Goal: Information Seeking & Learning: Learn about a topic

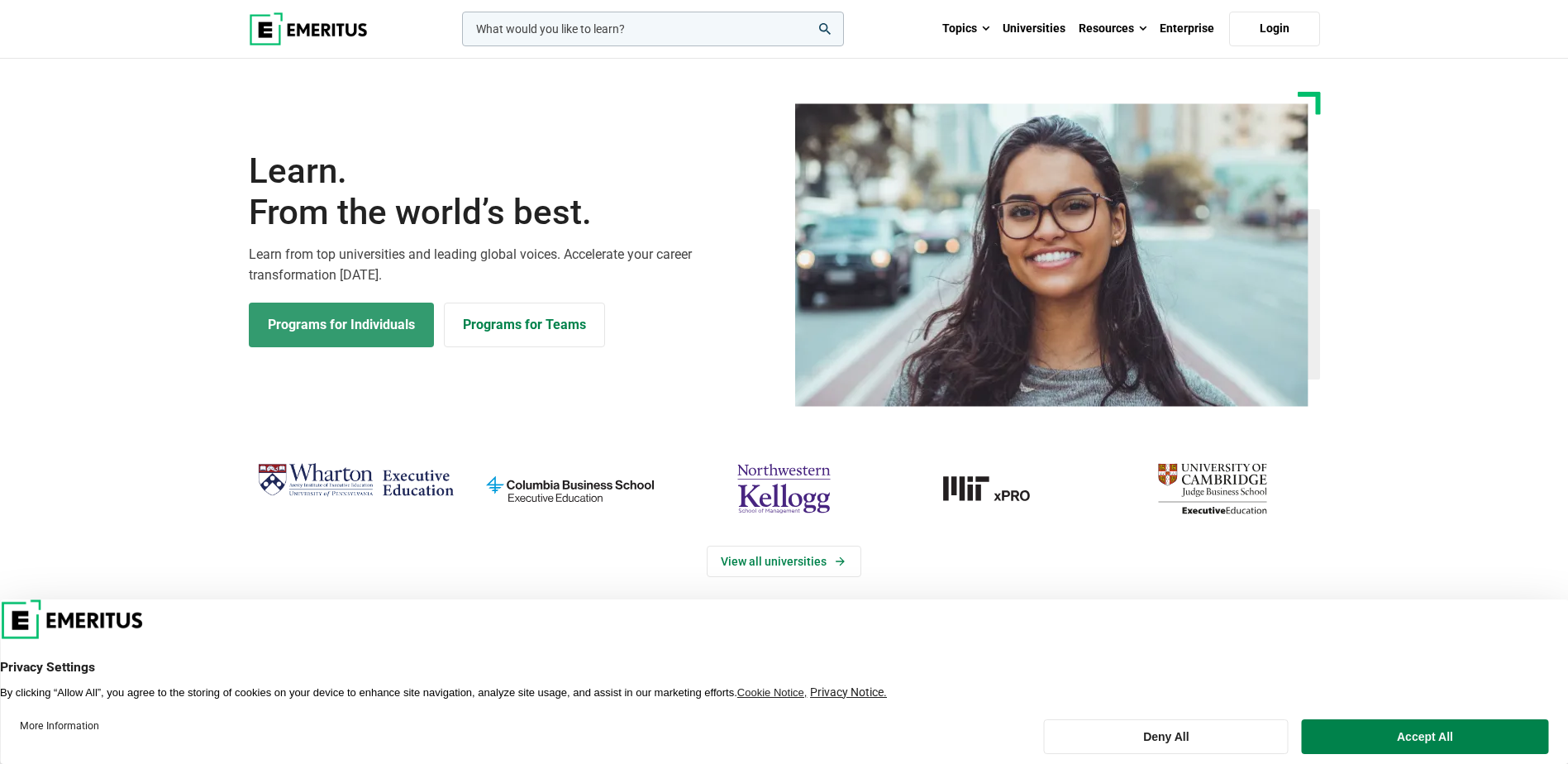
click at [376, 318] on link "Programs for Individuals" at bounding box center [341, 325] width 185 height 45
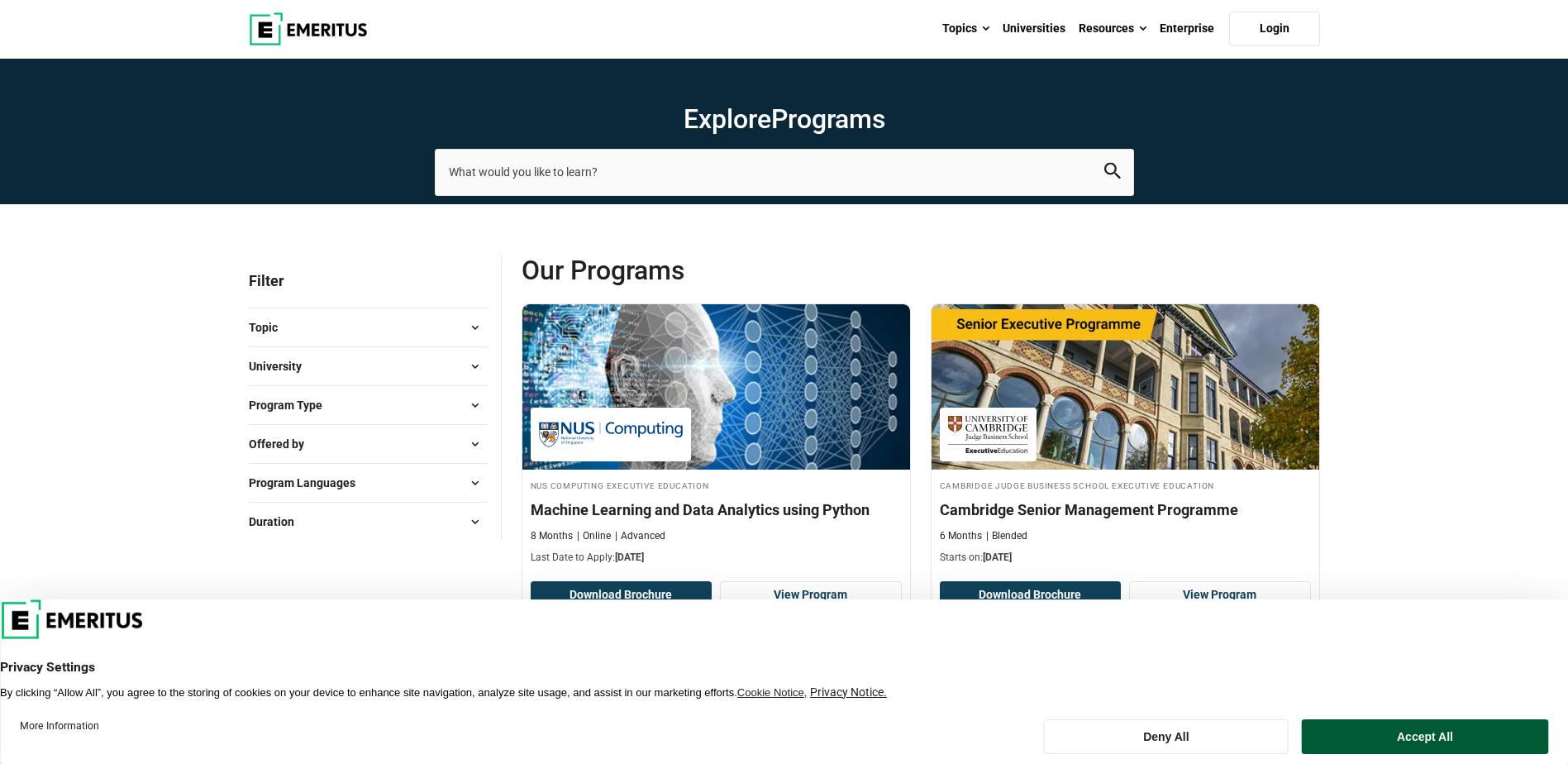
click at [1358, 728] on button "Accept All" at bounding box center [1425, 737] width 246 height 35
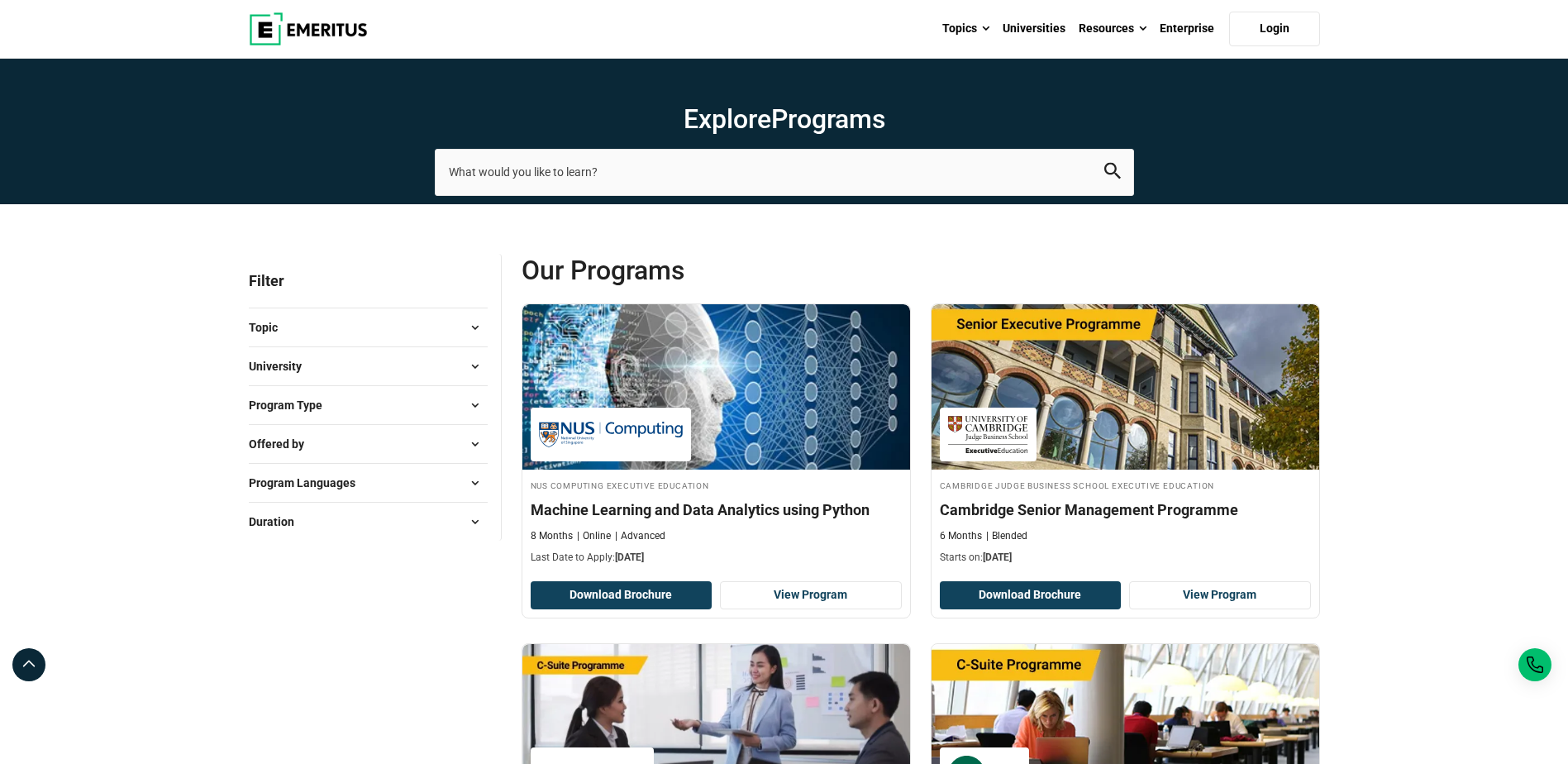
click at [481, 371] on span at bounding box center [475, 366] width 25 height 25
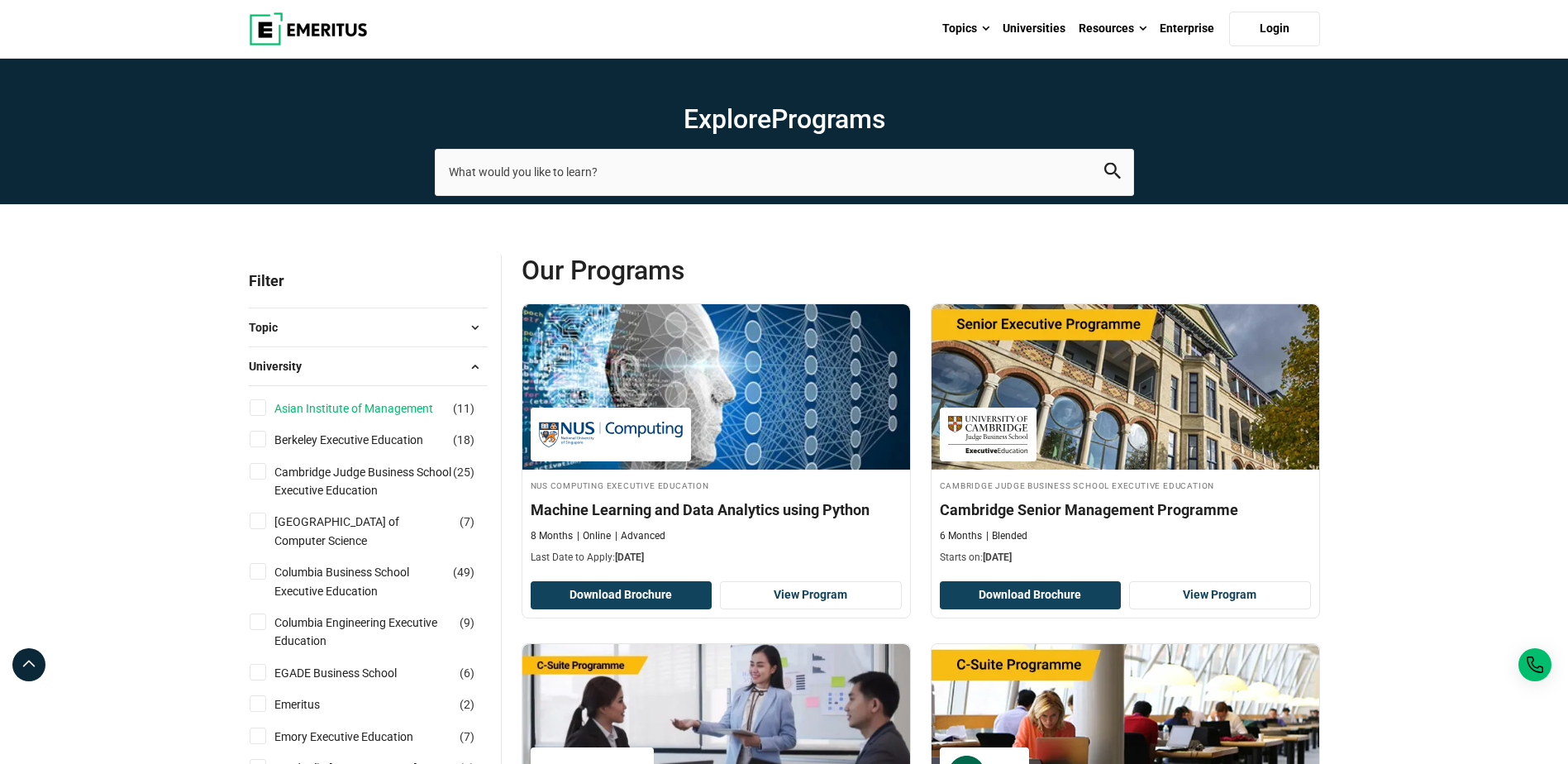
click at [384, 412] on link "Asian Institute of Management" at bounding box center [370, 408] width 191 height 18
checkbox input "true"
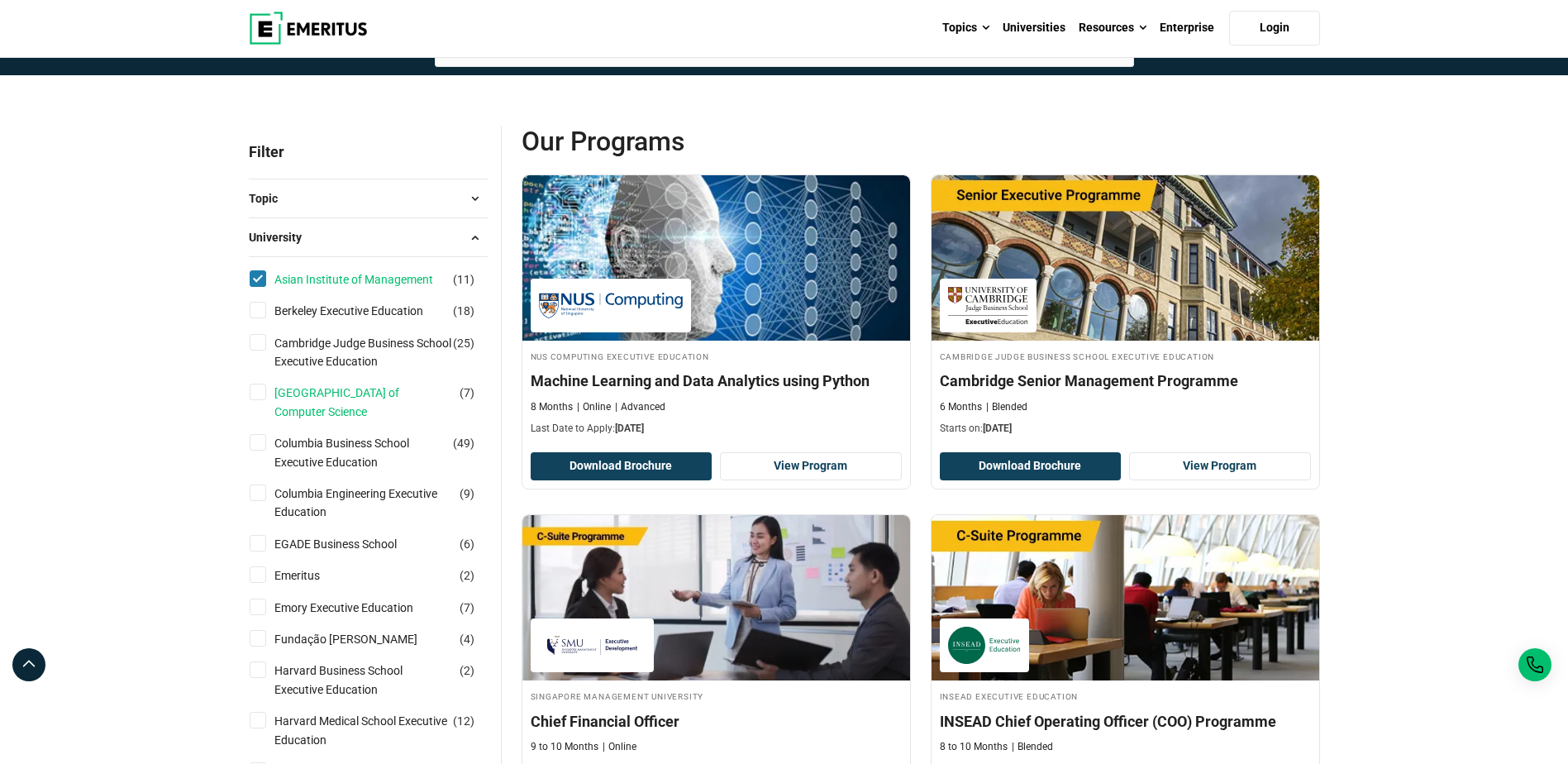
scroll to position [165, 0]
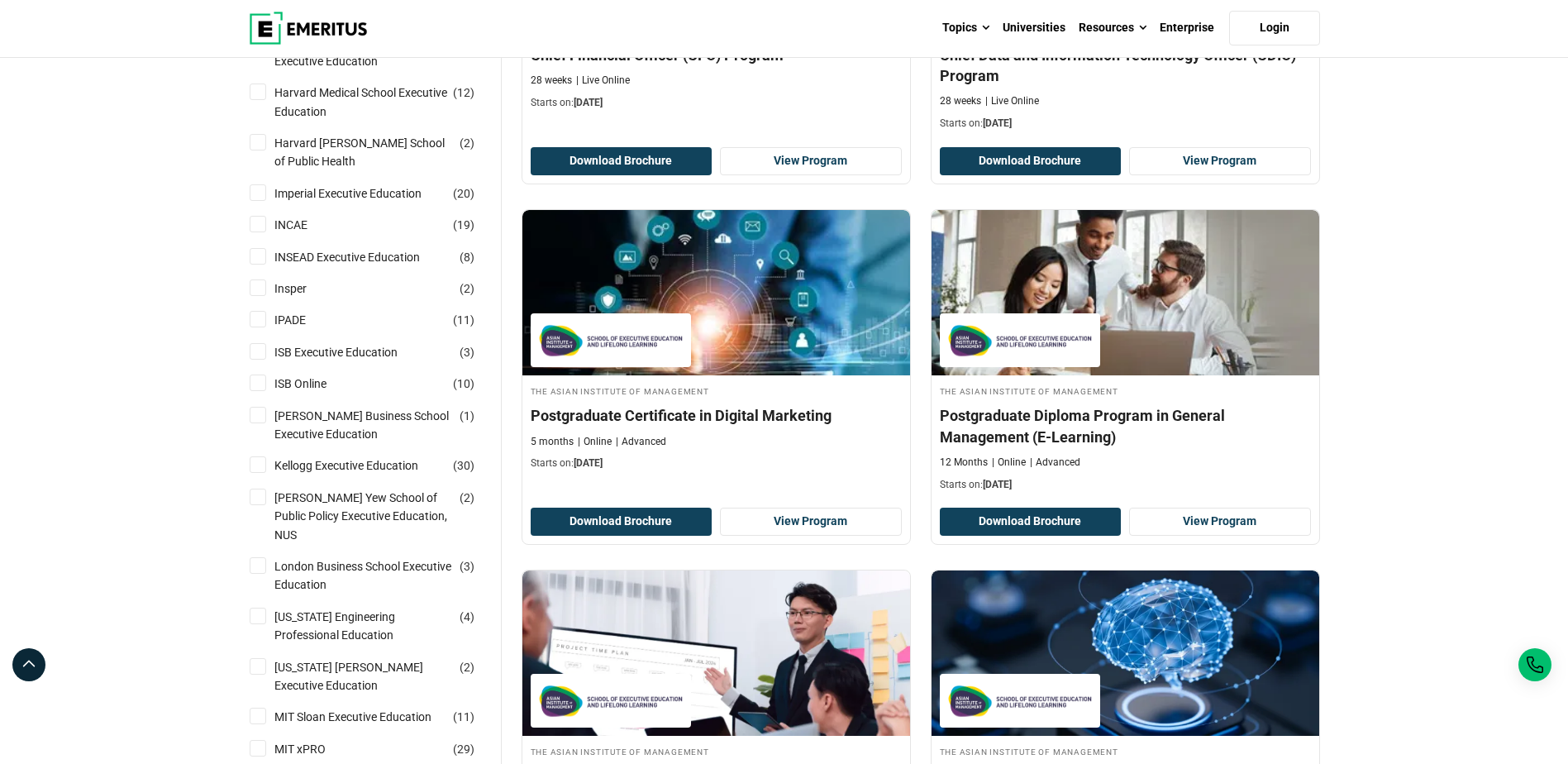
scroll to position [827, 0]
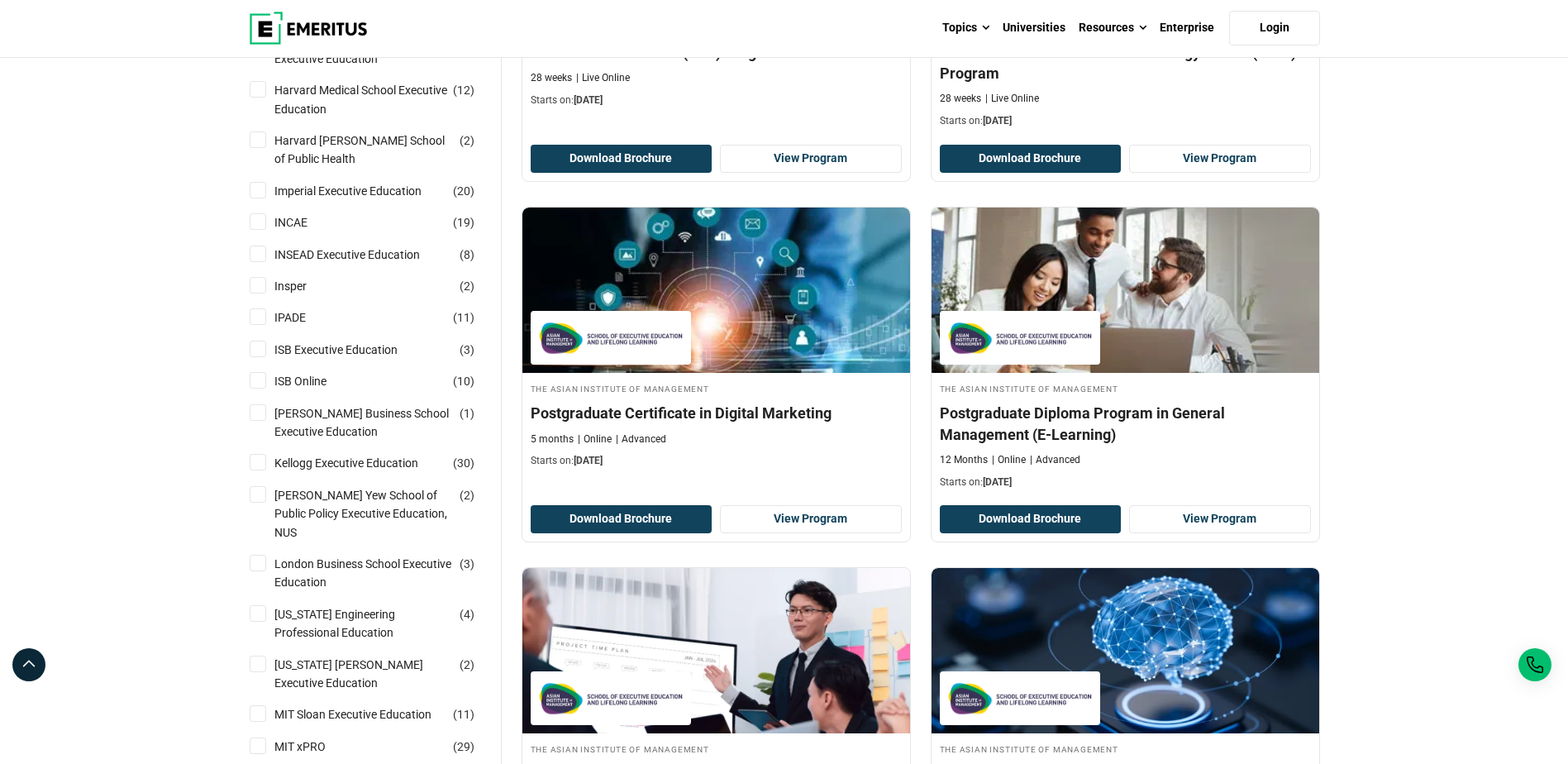
click at [258, 379] on input "ISB Online ( 10 )" at bounding box center [258, 380] width 16 height 16
checkbox input "true"
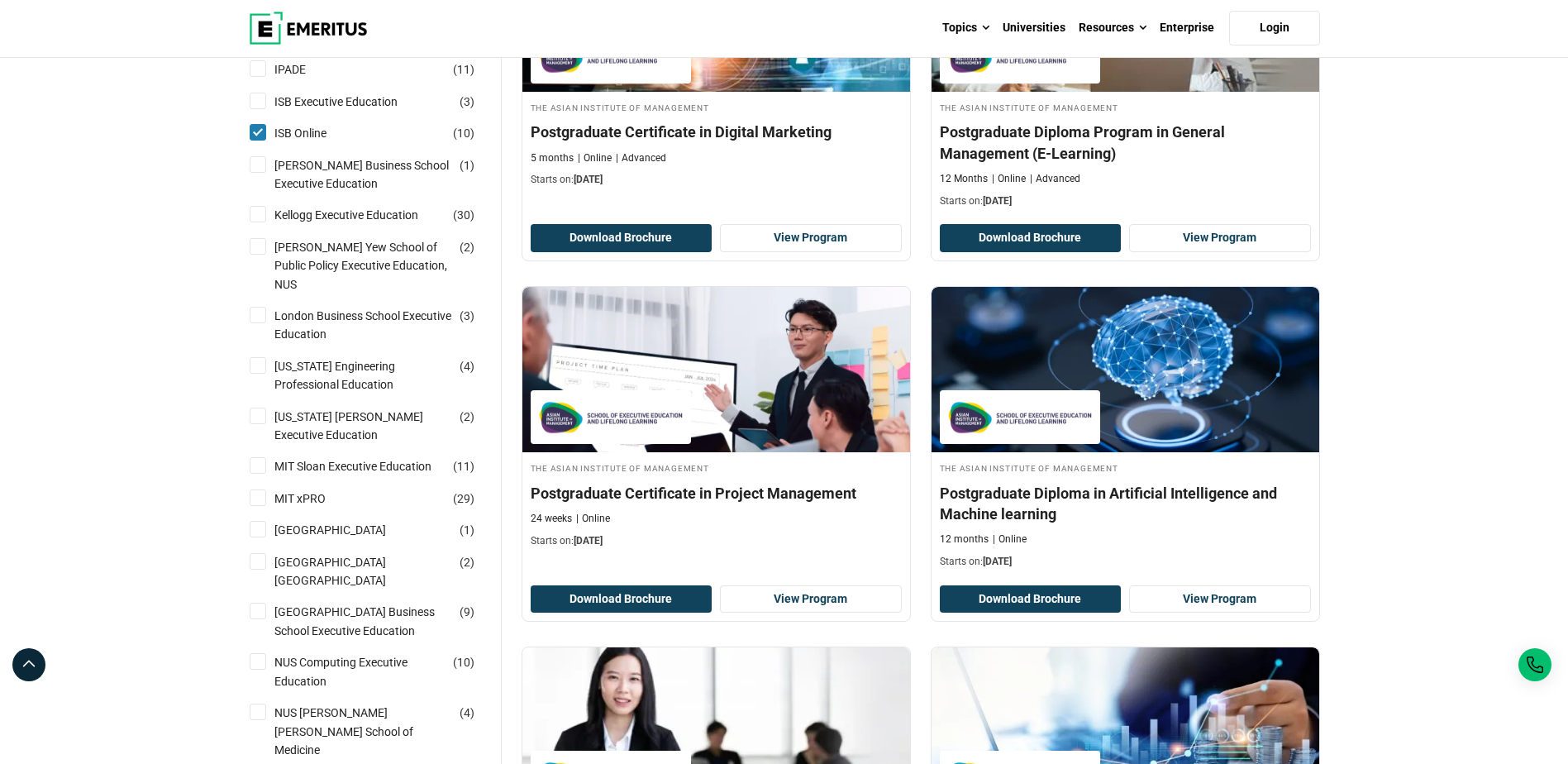
scroll to position [1158, 0]
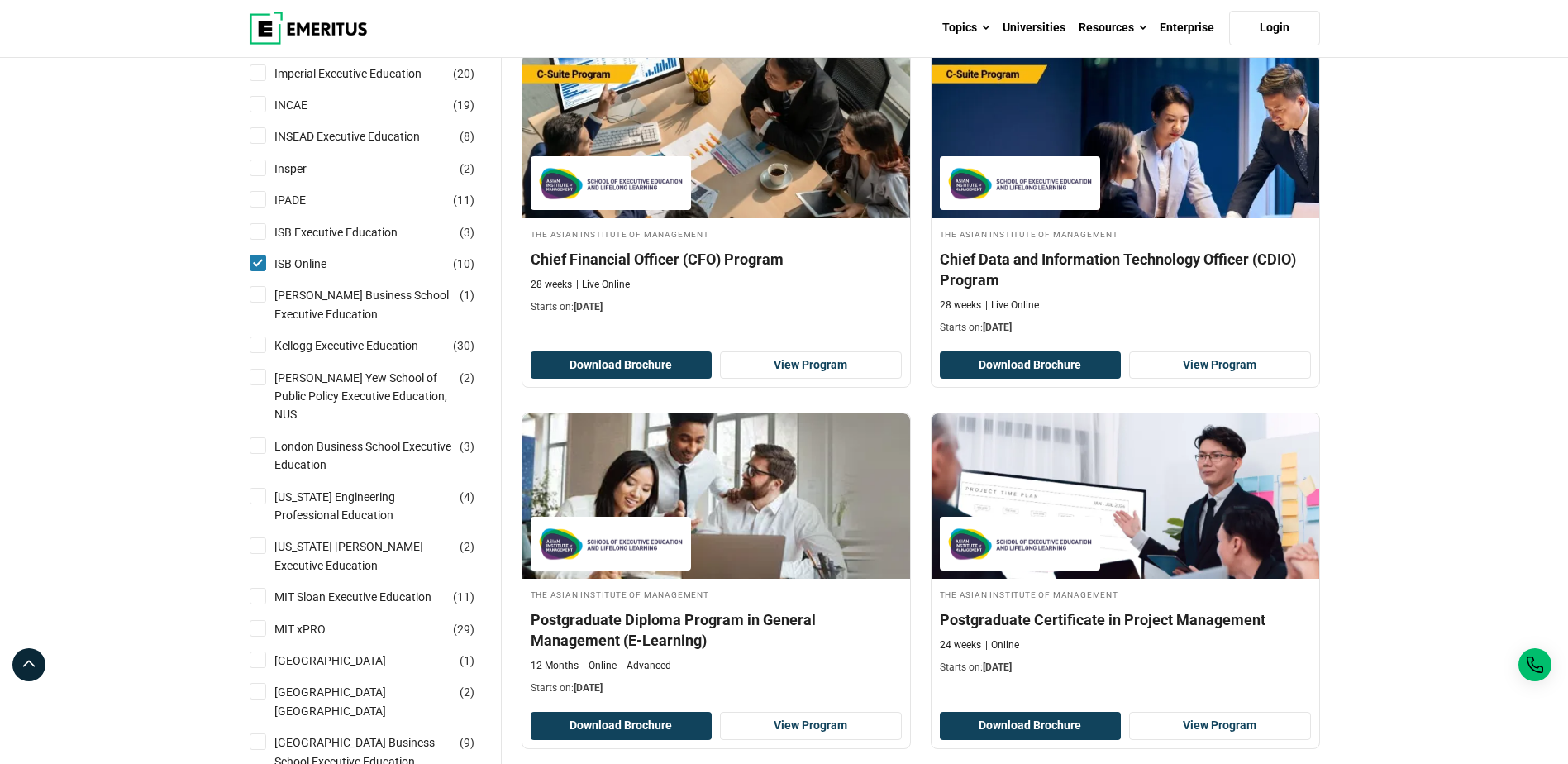
scroll to position [993, 0]
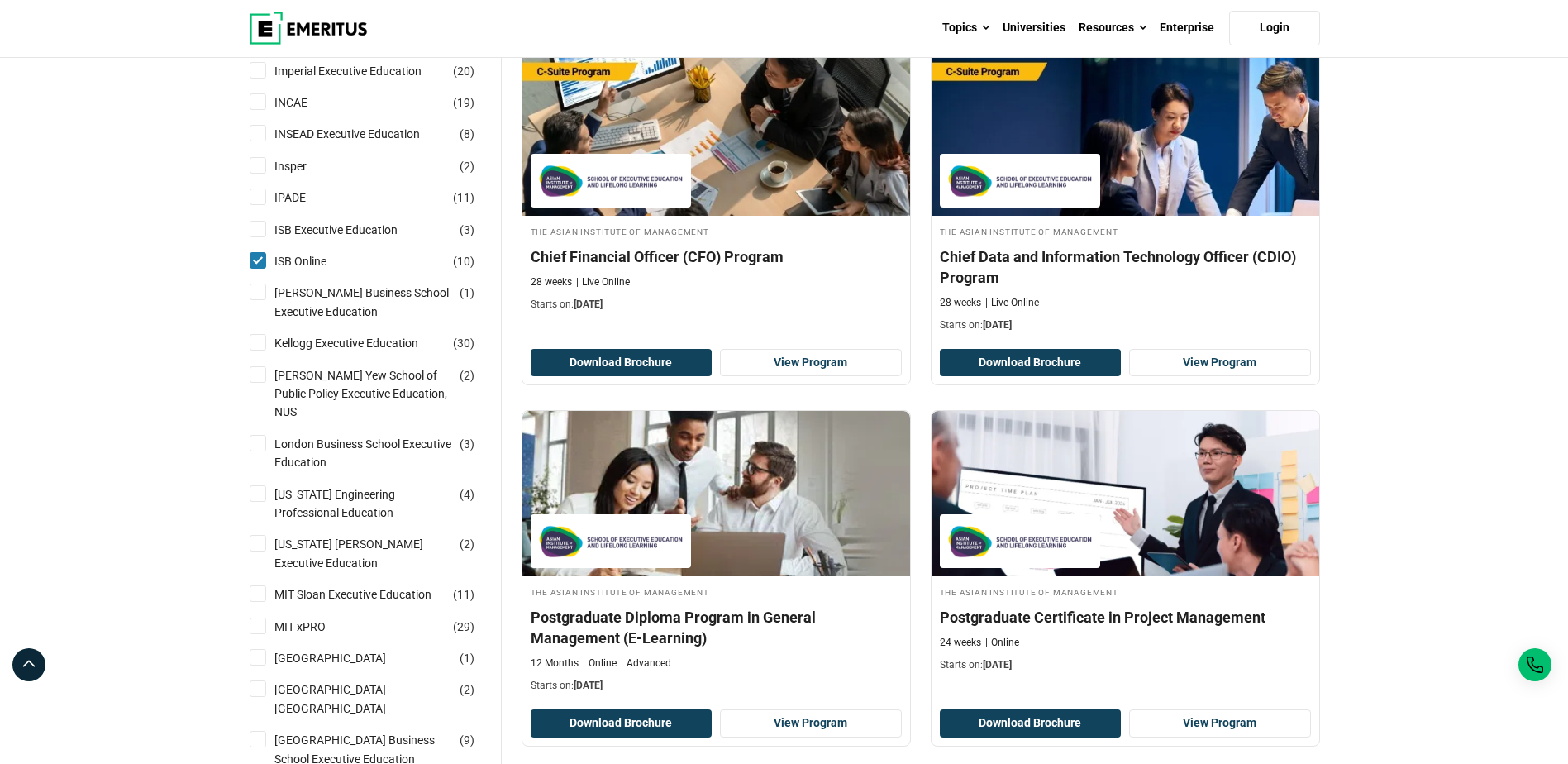
click at [259, 378] on input "Lee Kuan Yew School of Public Policy Executive Education, NUS ( 2 )" at bounding box center [258, 375] width 16 height 16
checkbox input "true"
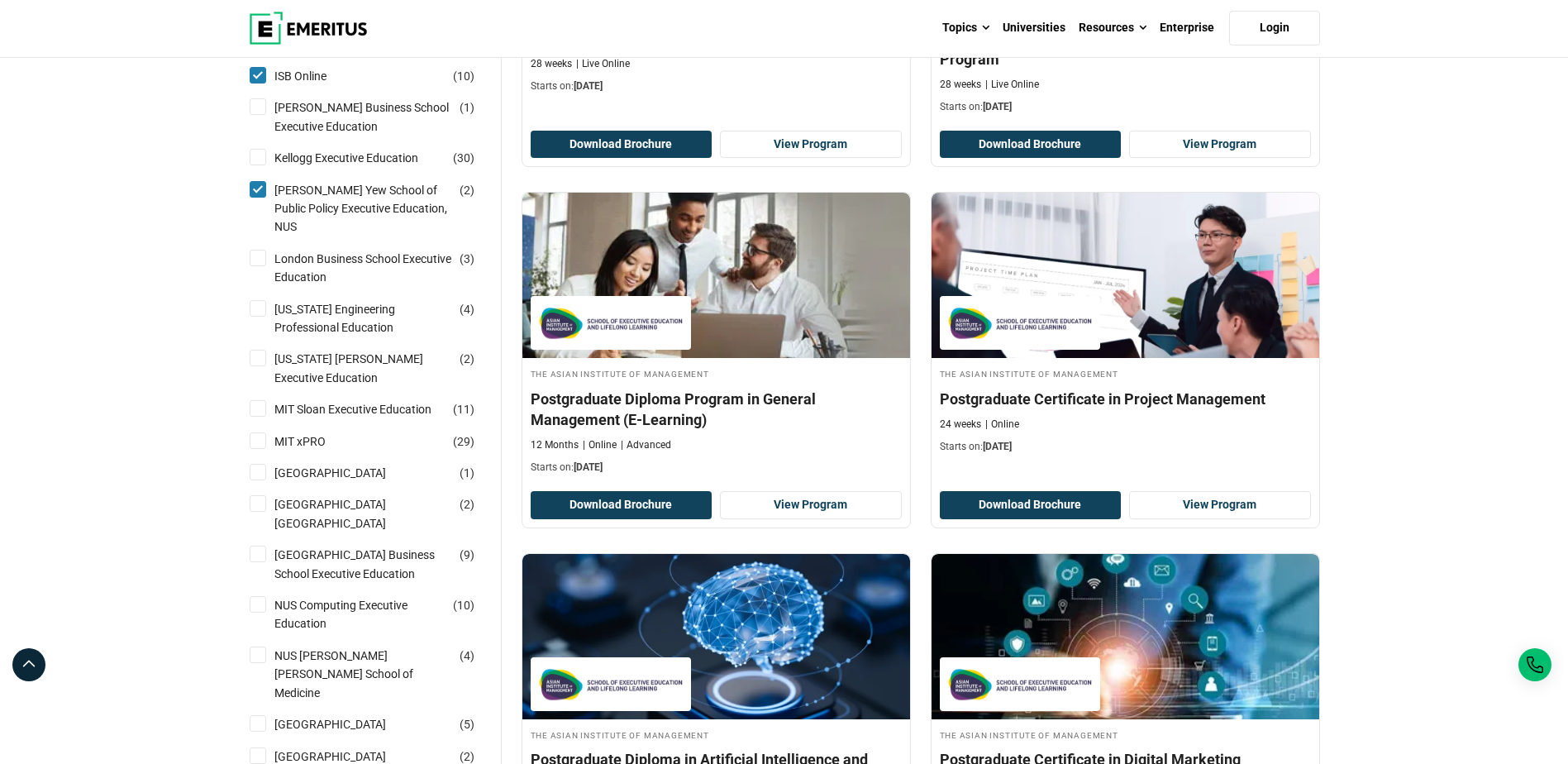
scroll to position [1241, 0]
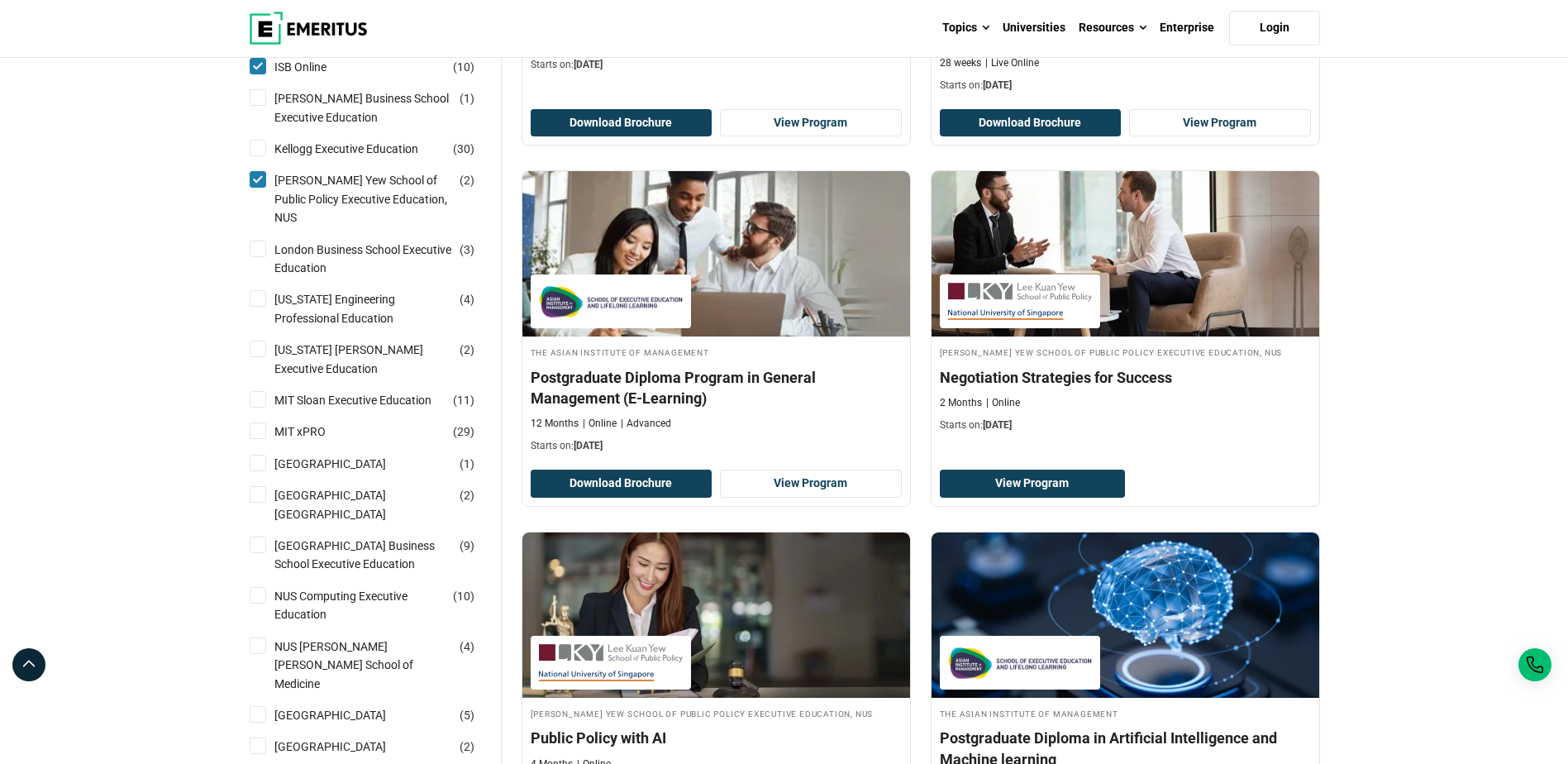
scroll to position [1241, 0]
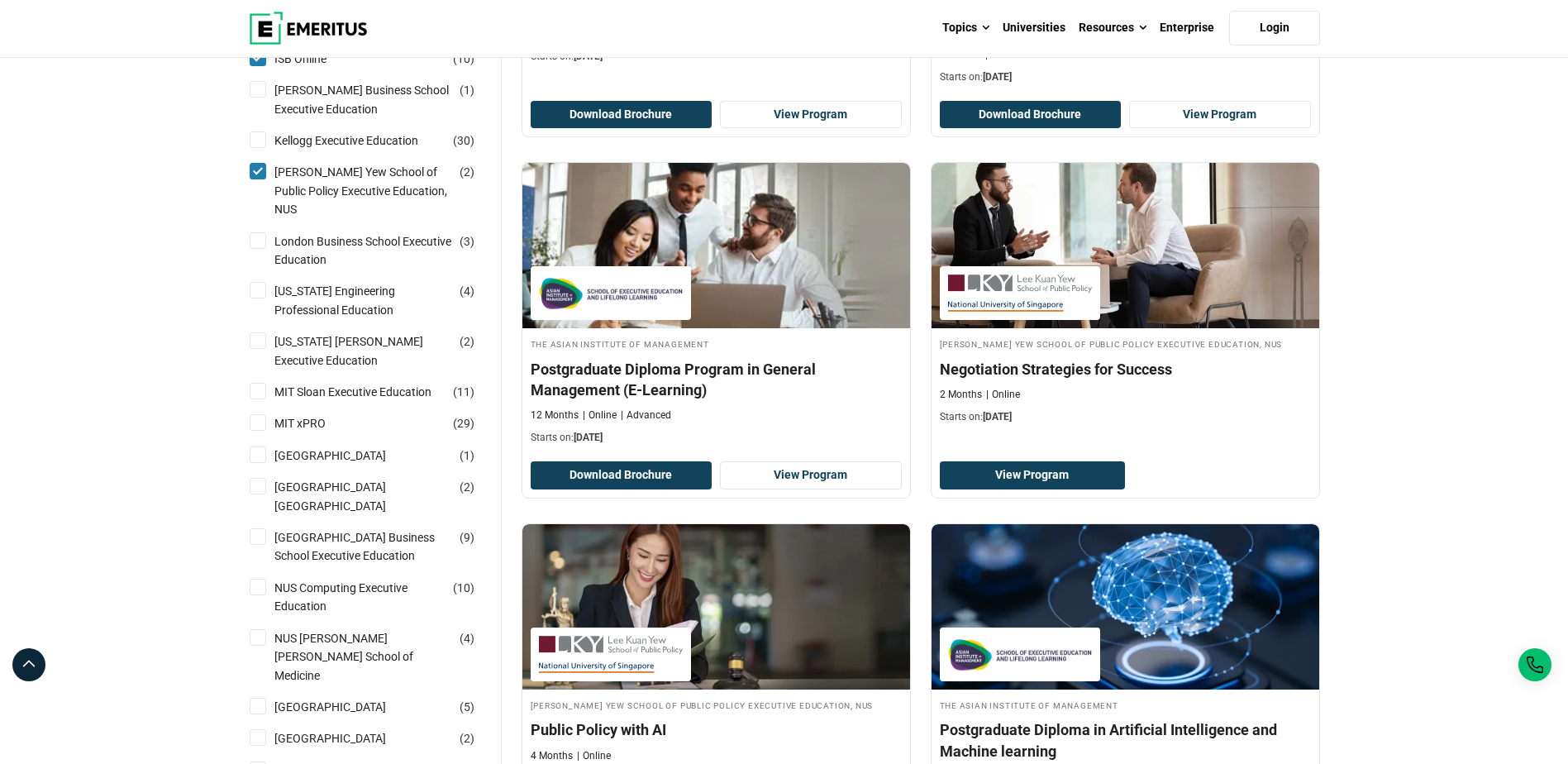
click at [255, 529] on input "[GEOGRAPHIC_DATA] Business School Executive Education ( 9 )" at bounding box center [258, 537] width 16 height 16
checkbox input "true"
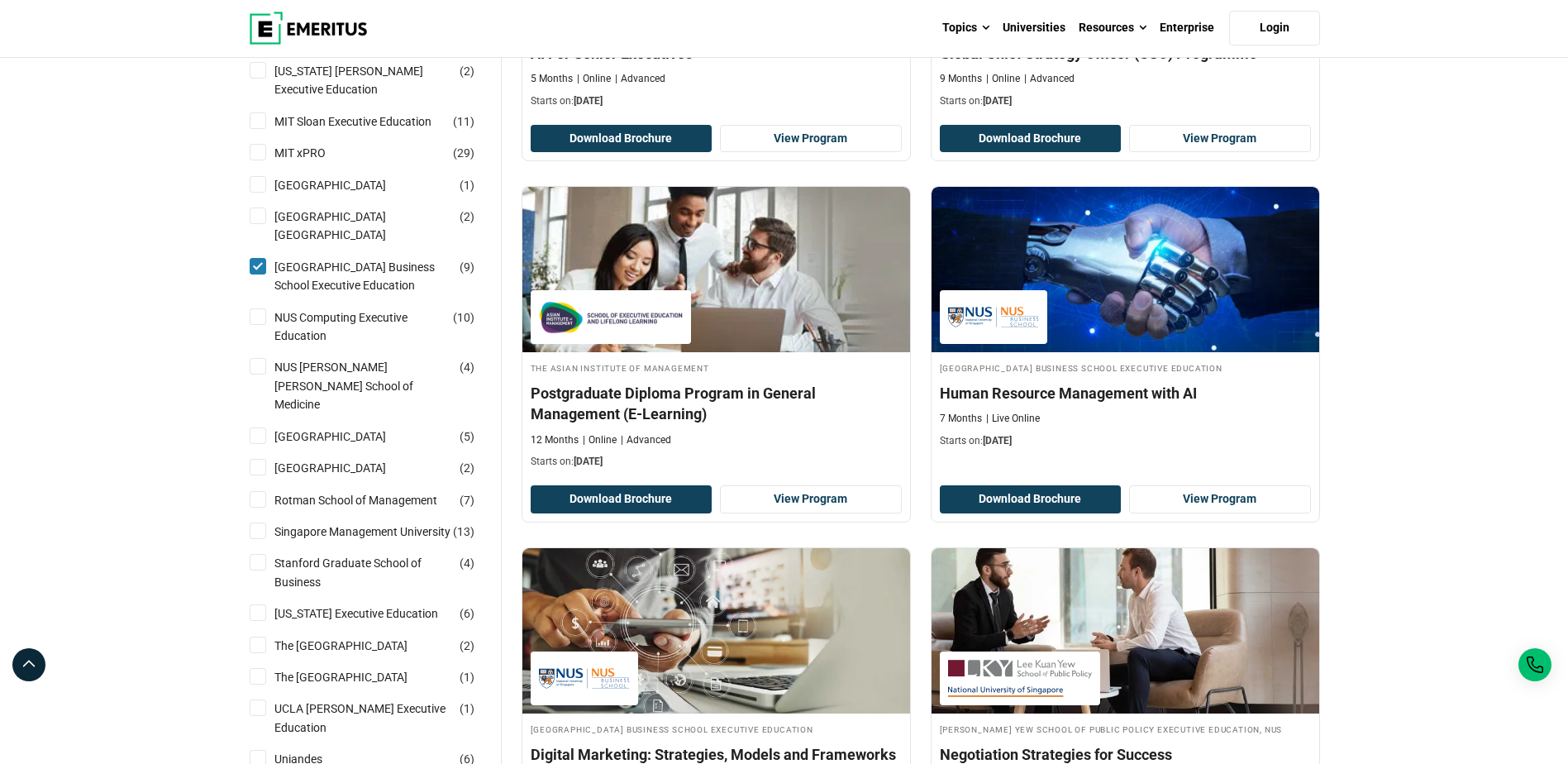
scroll to position [1572, 0]
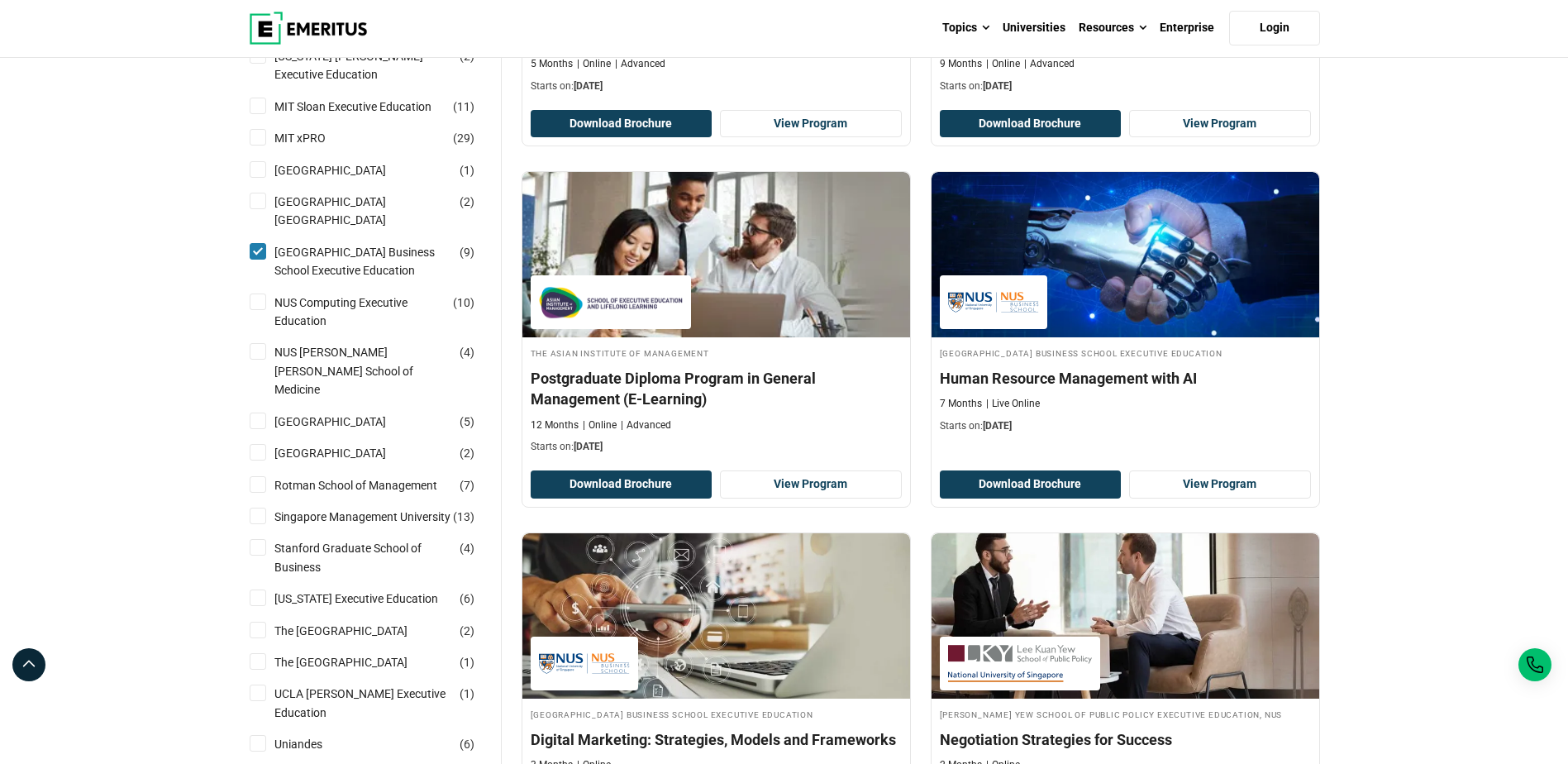
click at [261, 303] on input "NUS Computing Executive Education ( 10 )" at bounding box center [258, 302] width 16 height 16
checkbox input "true"
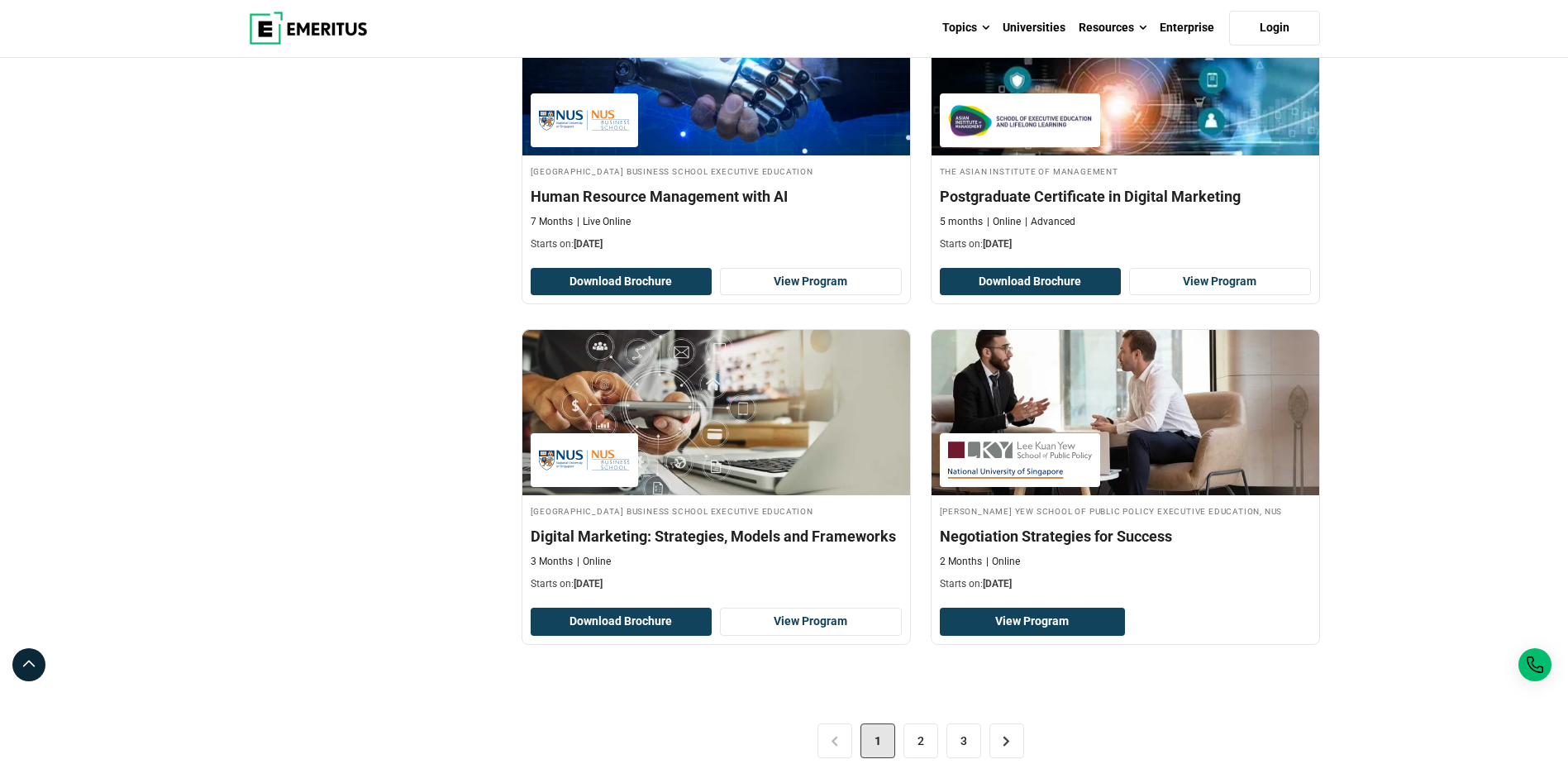
scroll to position [3144, 0]
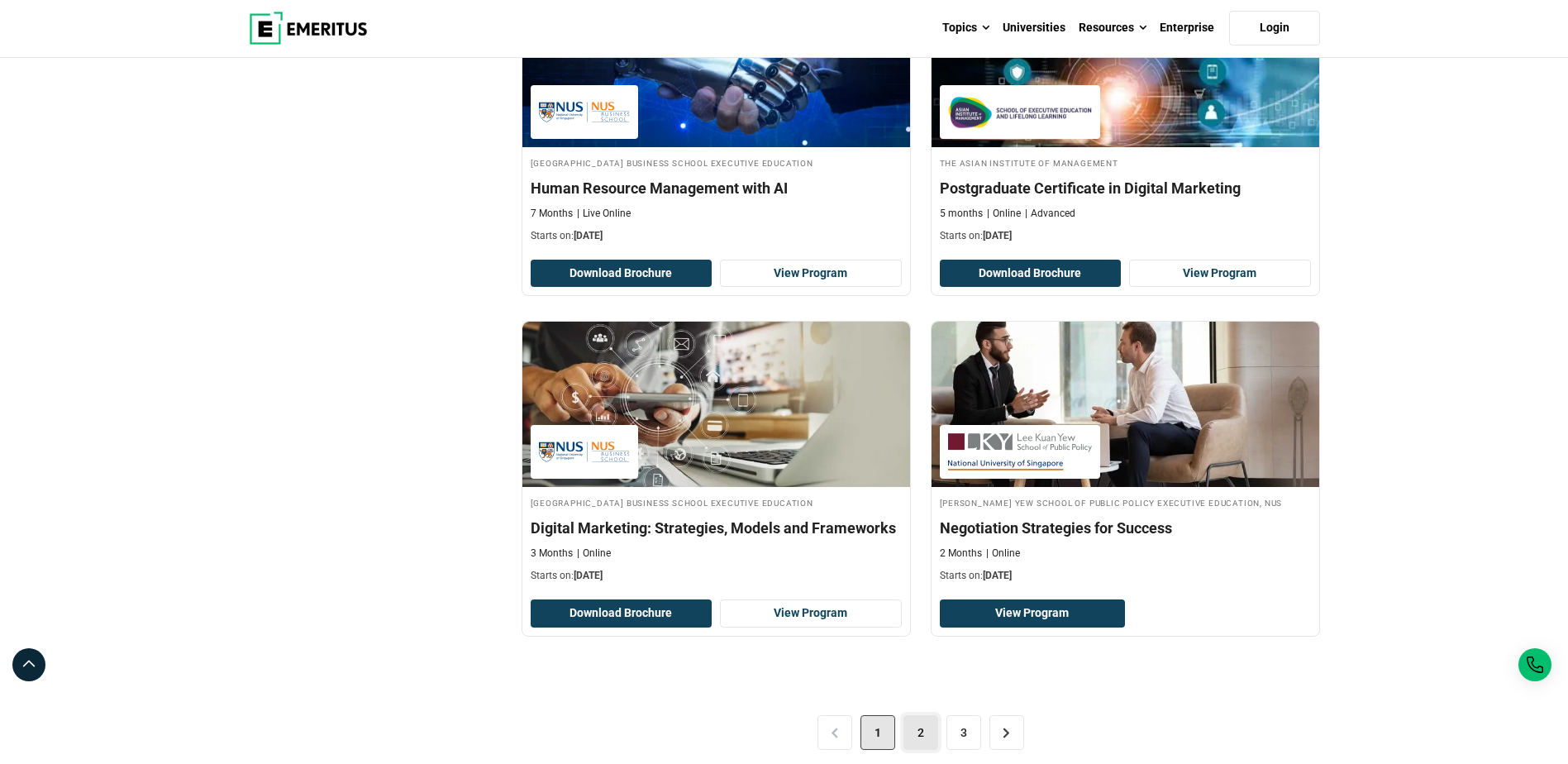
click at [917, 741] on link "2" at bounding box center [921, 733] width 35 height 35
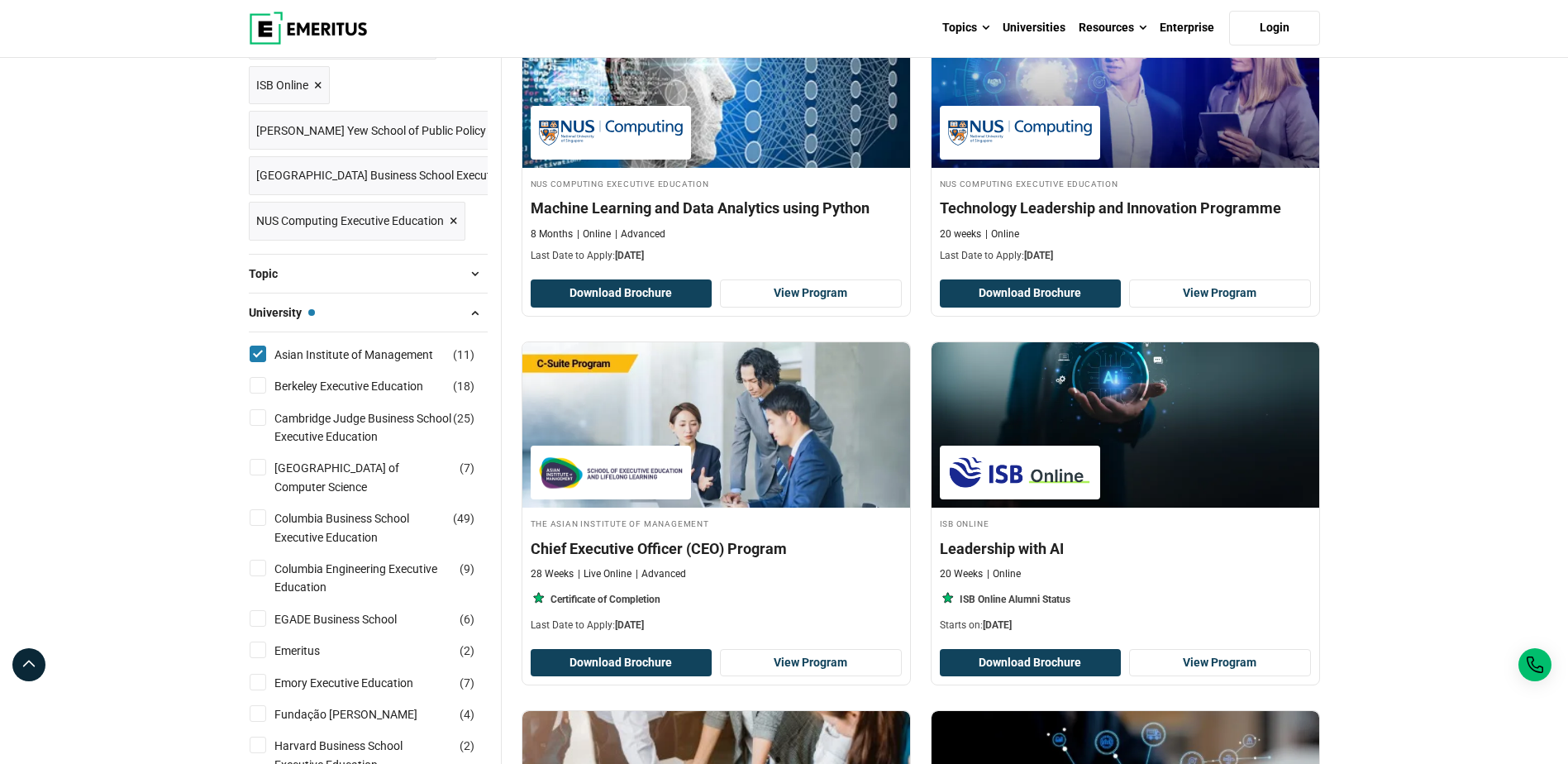
scroll to position [248, 0]
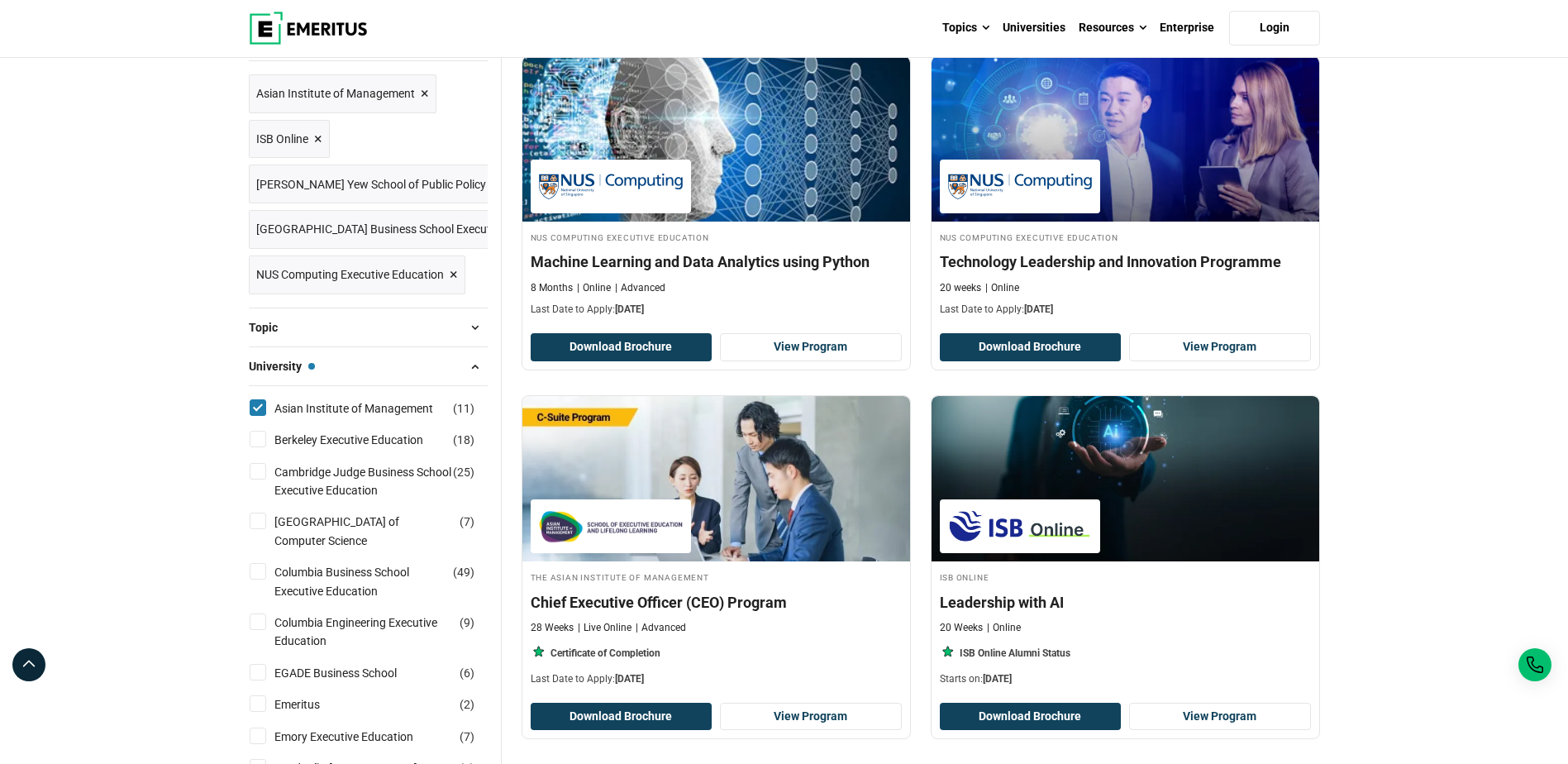
click at [263, 409] on input "Asian Institute of Management ( 11 )" at bounding box center [258, 408] width 16 height 16
checkbox input "false"
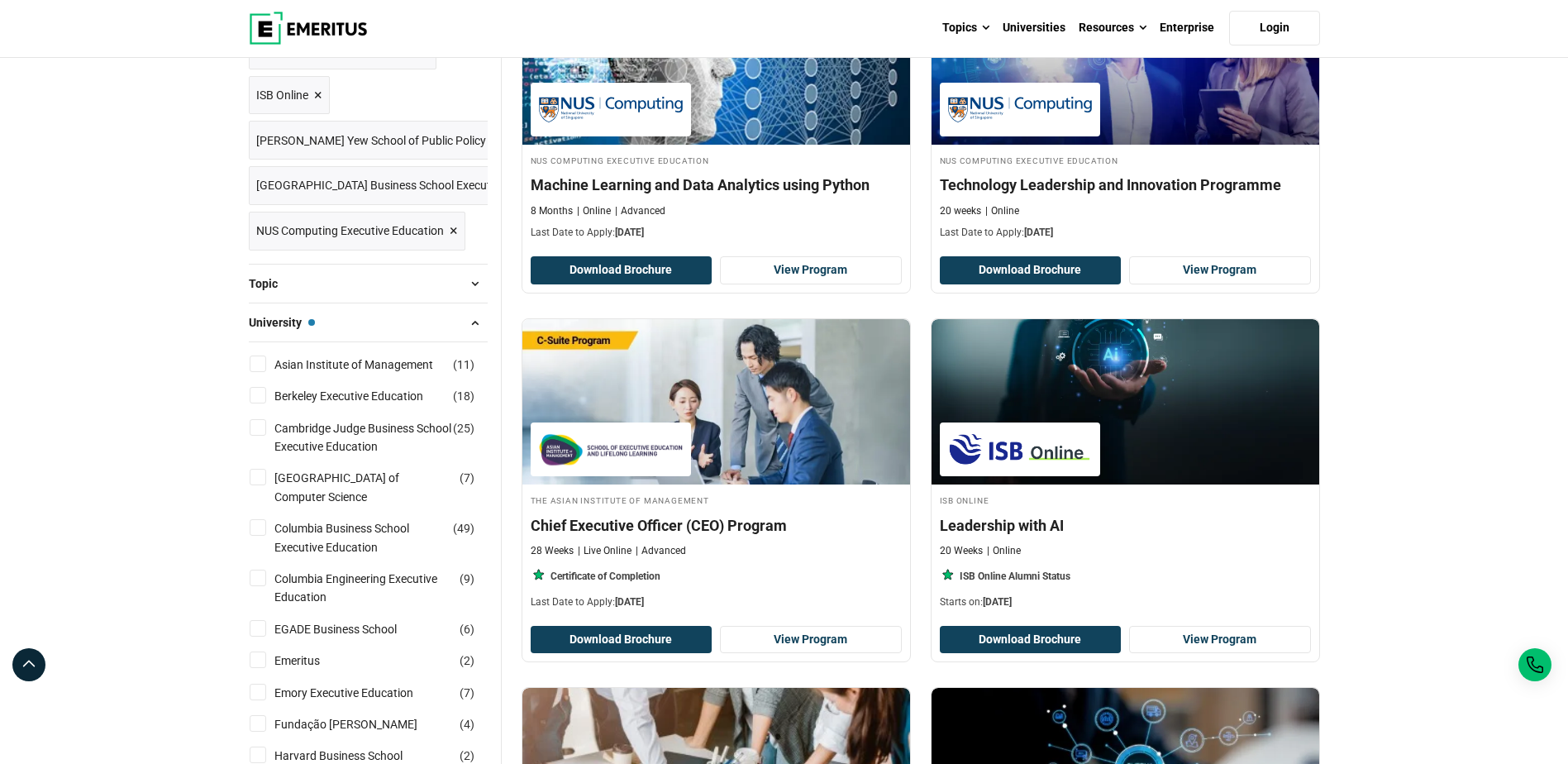
scroll to position [406, 0]
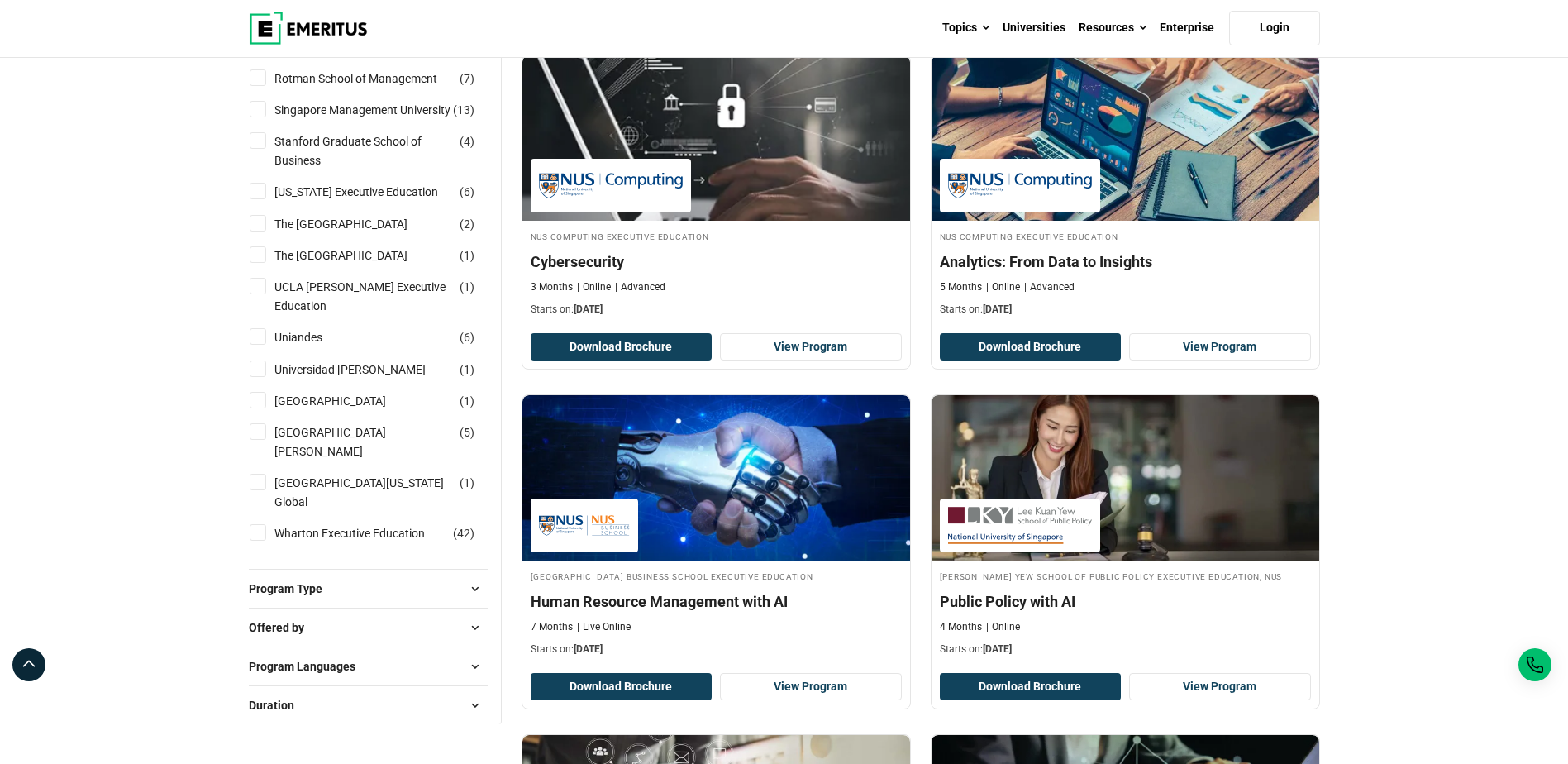
scroll to position [2151, 0]
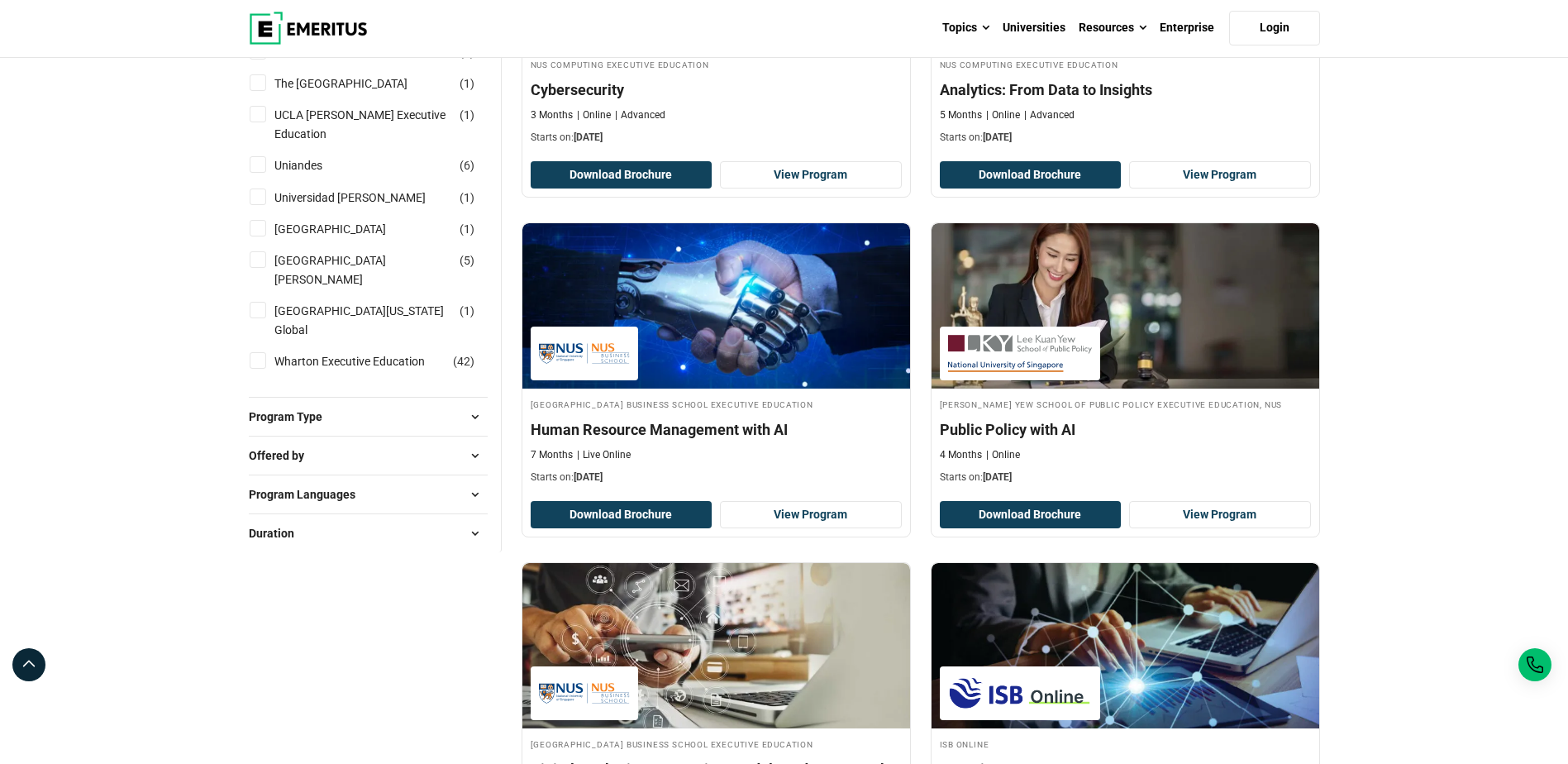
click at [468, 429] on span at bounding box center [475, 417] width 25 height 25
click at [472, 554] on span at bounding box center [475, 546] width 25 height 25
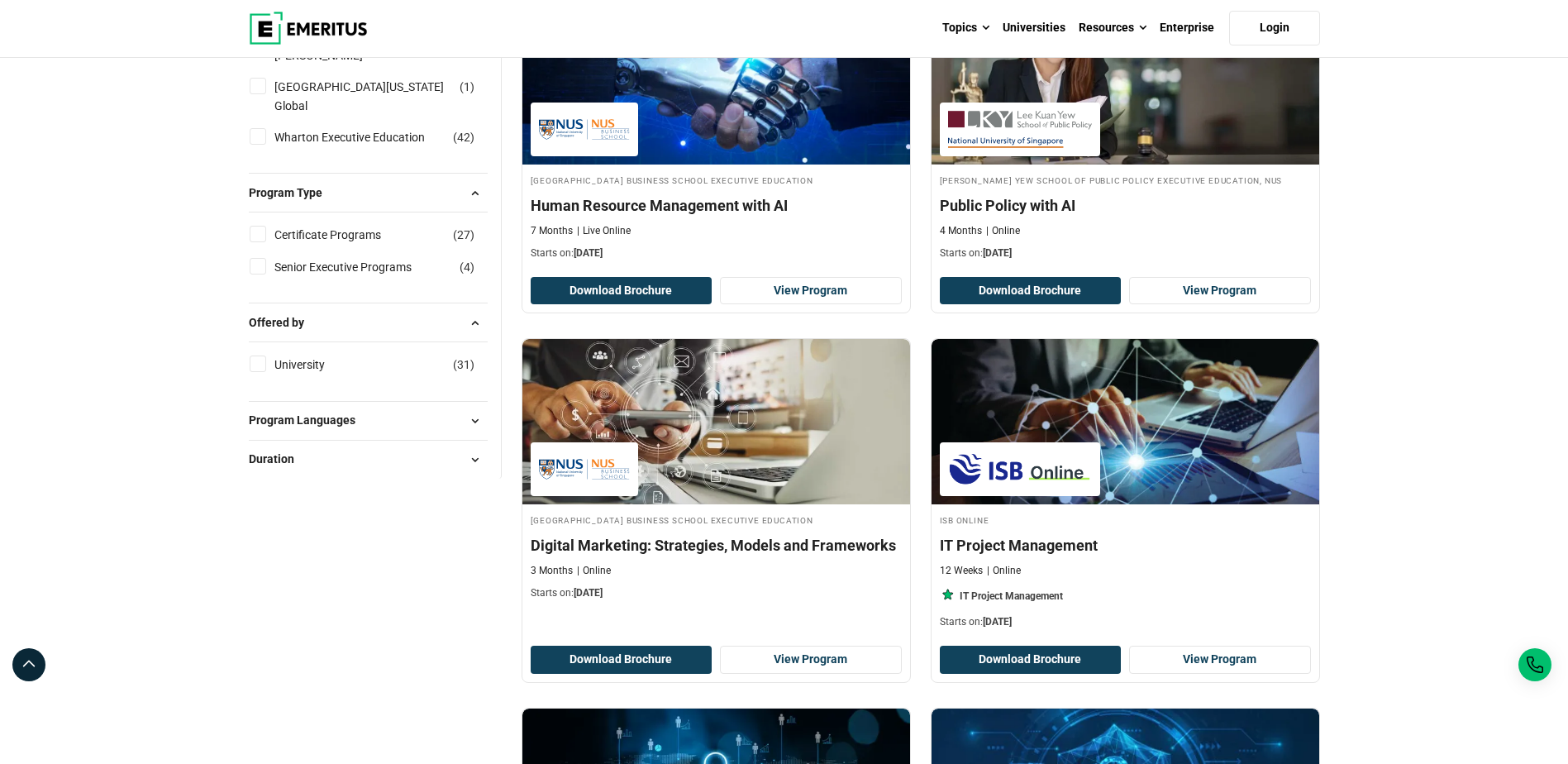
scroll to position [2399, 0]
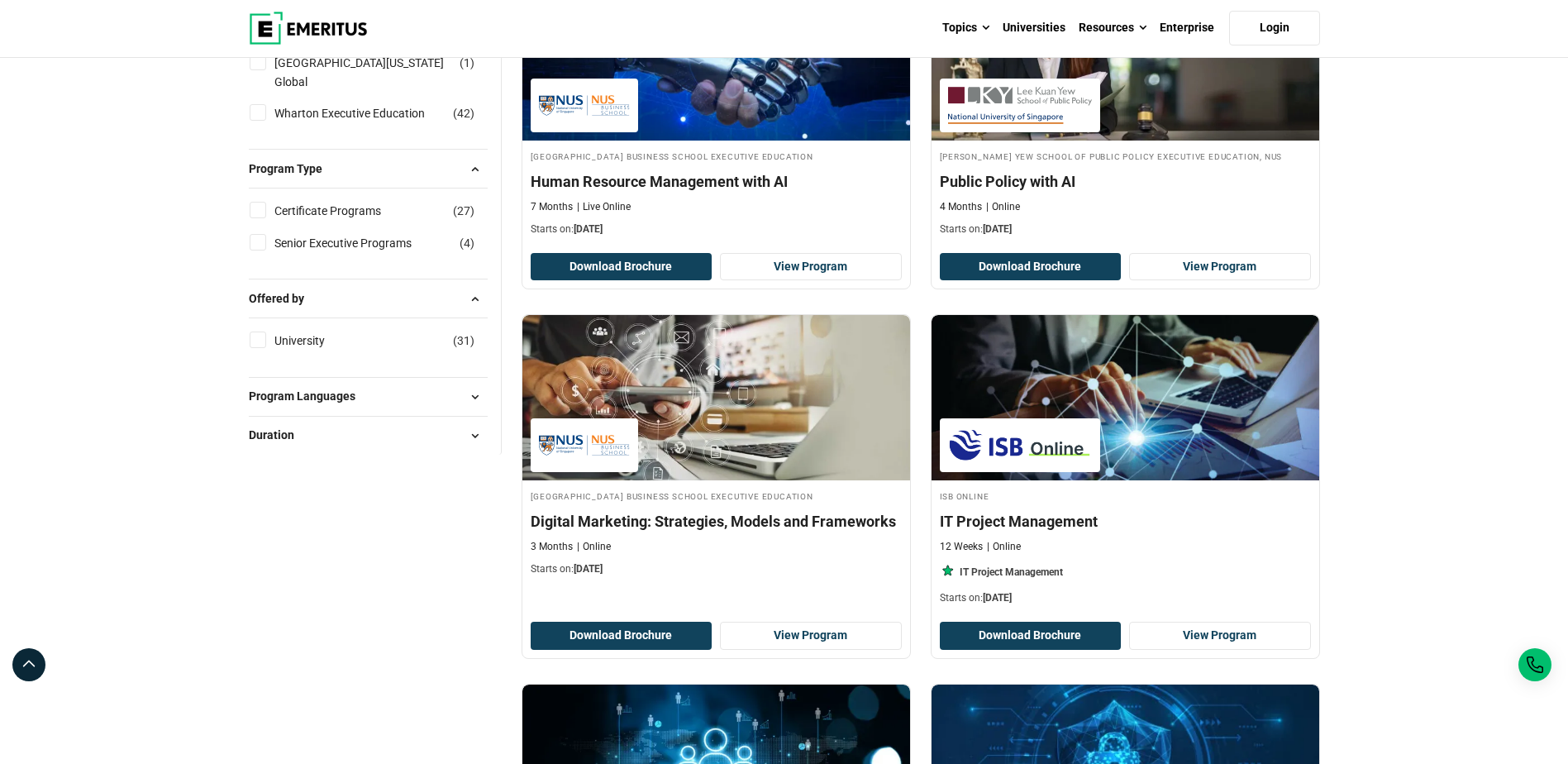
click at [465, 409] on span at bounding box center [475, 397] width 25 height 25
click at [471, 507] on span at bounding box center [475, 494] width 25 height 25
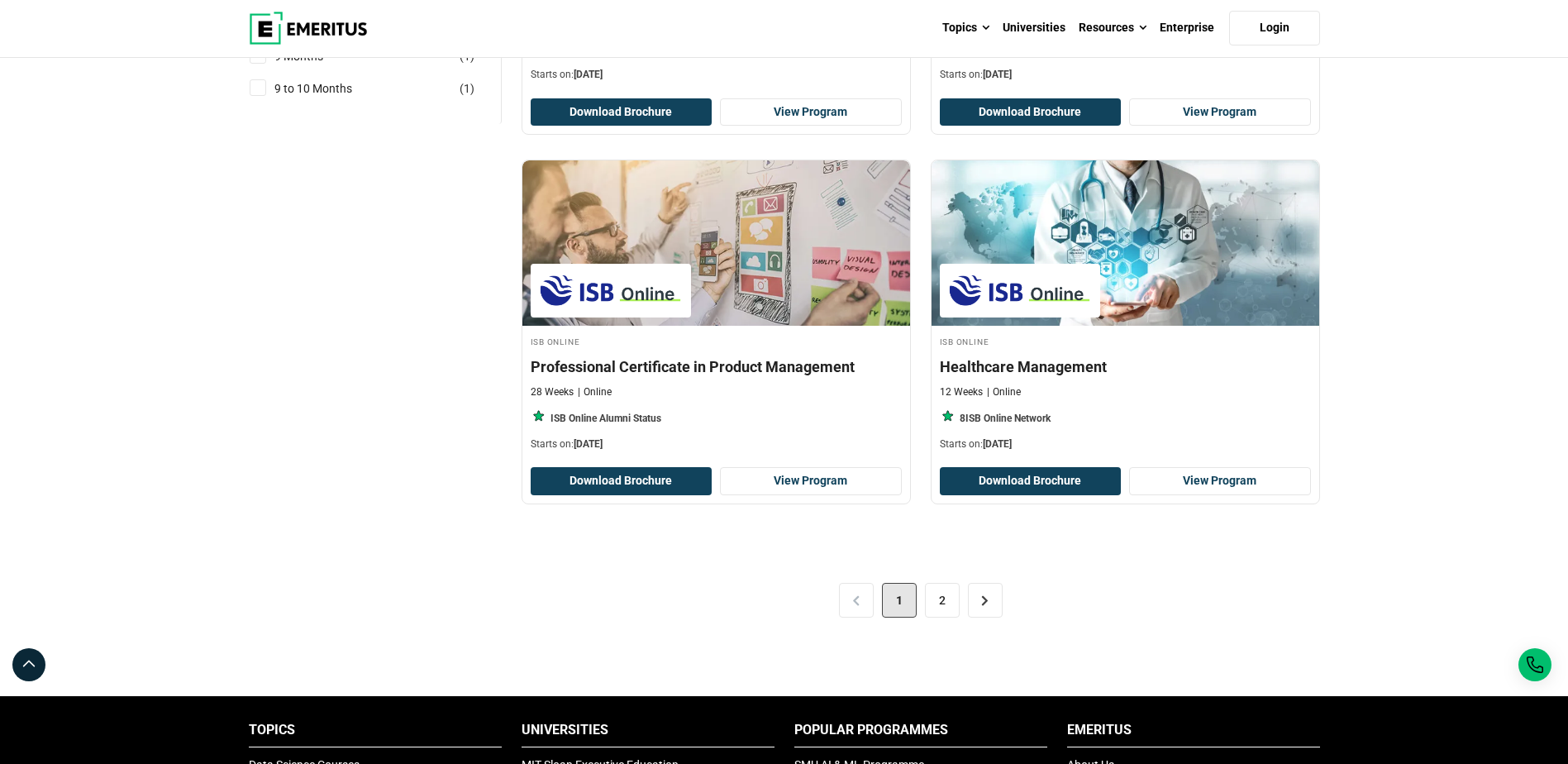
scroll to position [3309, 0]
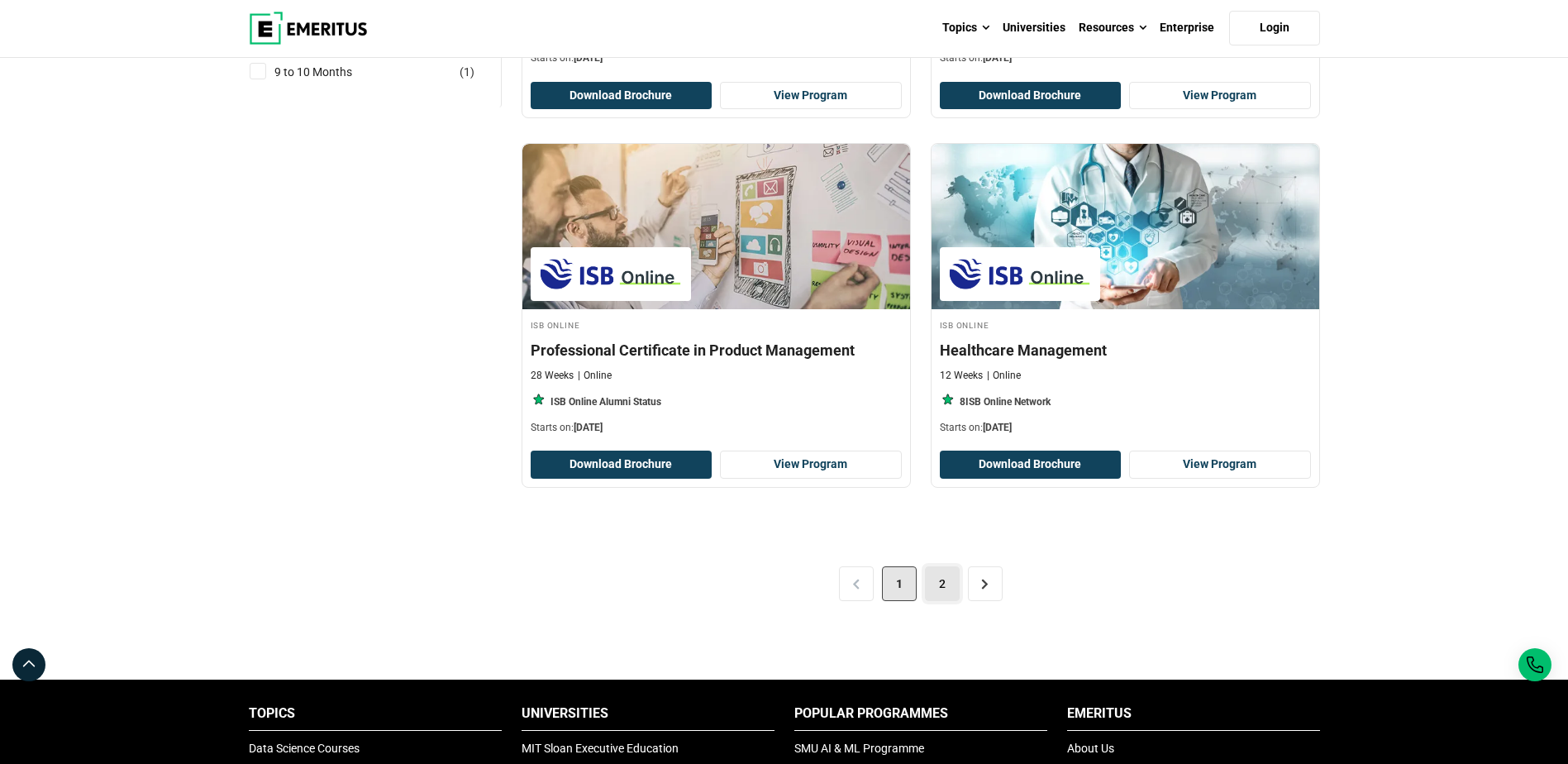
click at [944, 594] on link "2" at bounding box center [942, 584] width 35 height 35
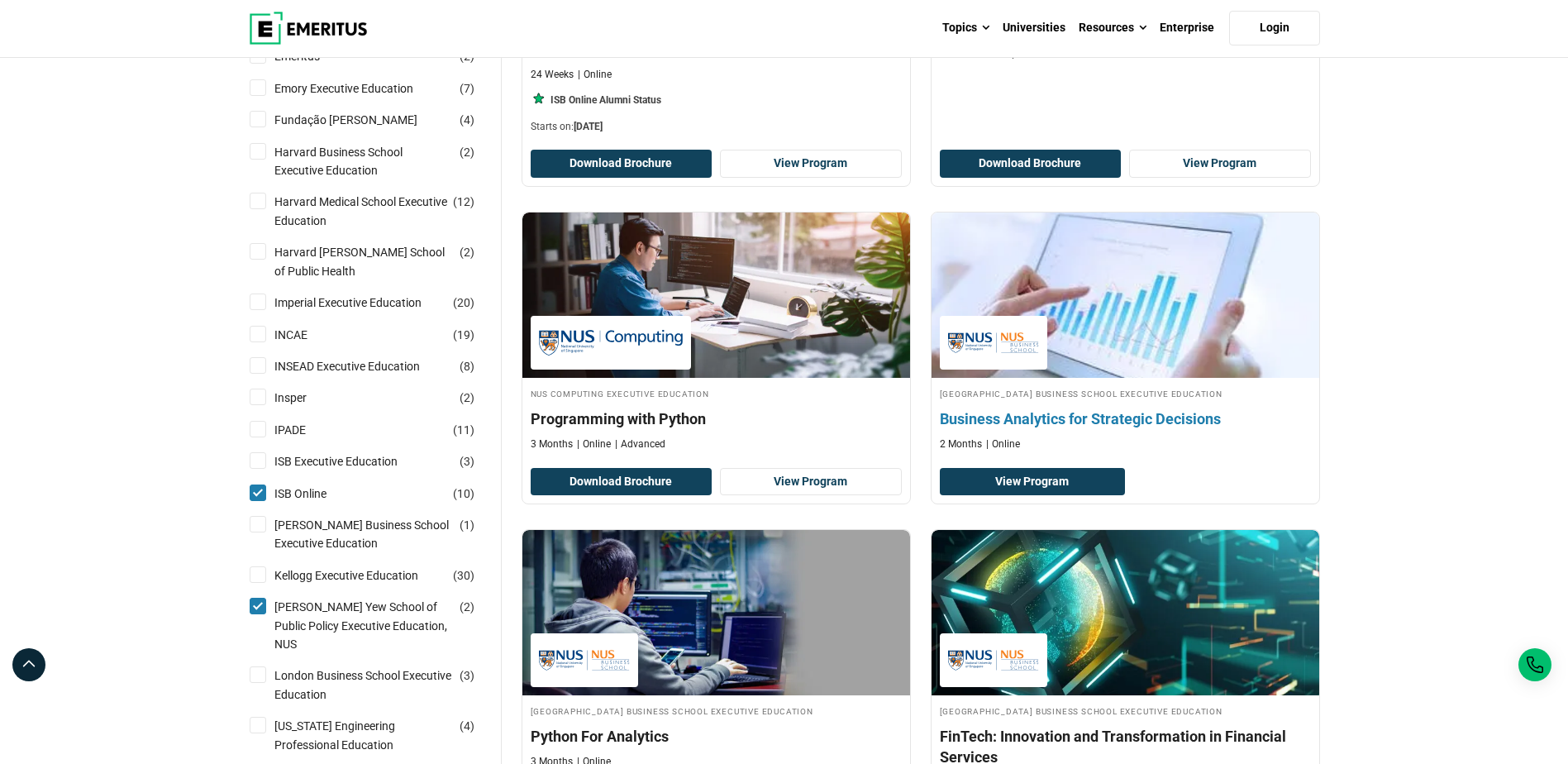
scroll to position [827, 0]
